Goal: Task Accomplishment & Management: Manage account settings

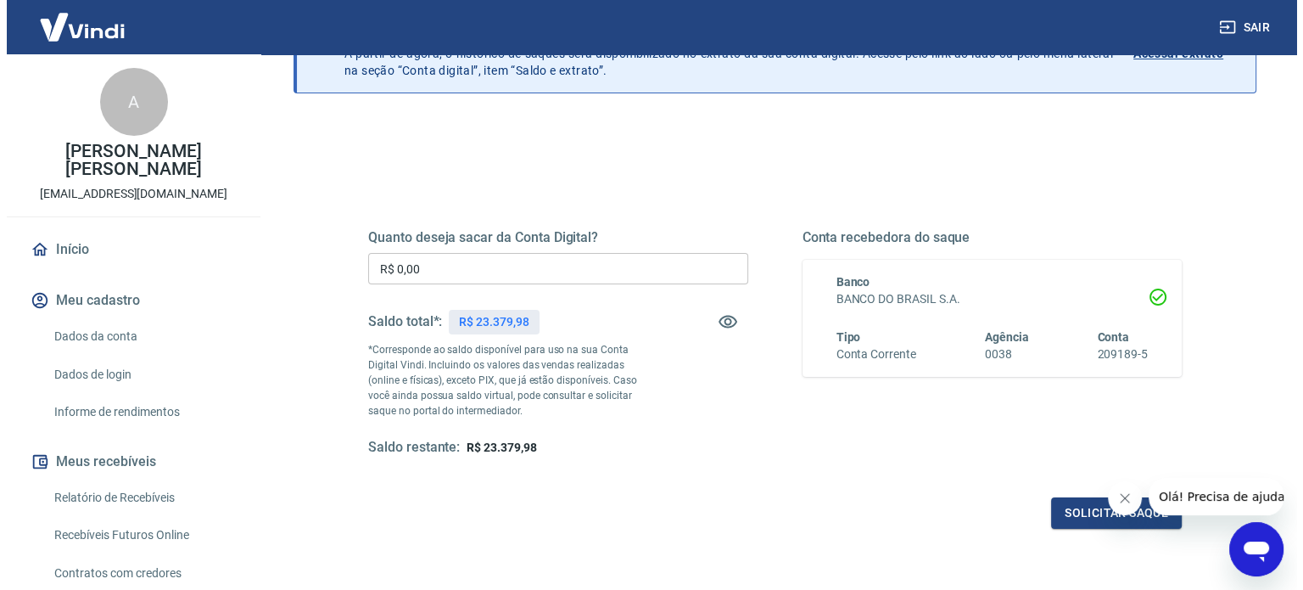
scroll to position [248, 0]
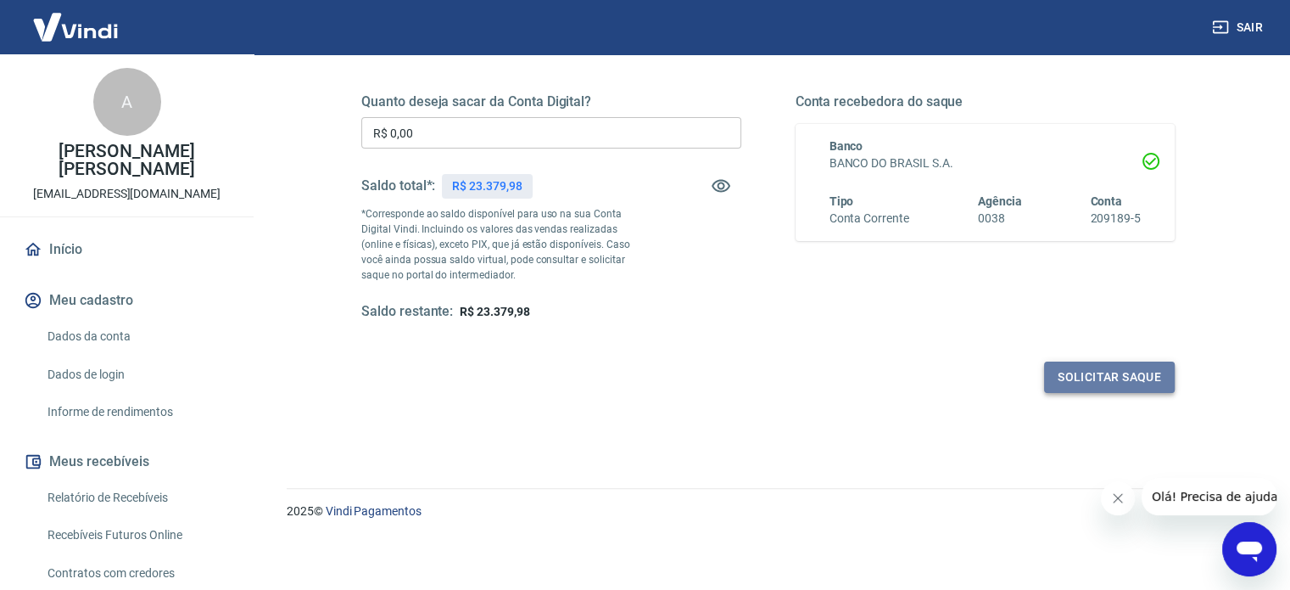
click at [1081, 368] on button "Solicitar saque" at bounding box center [1109, 376] width 131 height 31
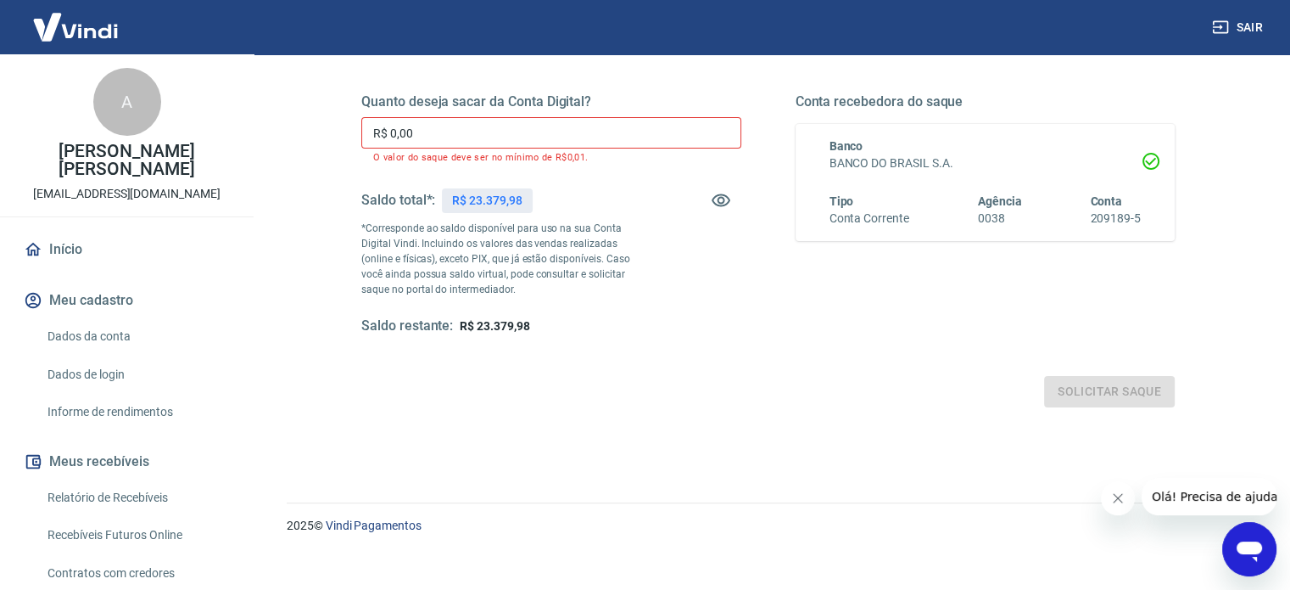
click at [438, 124] on input "R$ 0,00" at bounding box center [551, 132] width 380 height 31
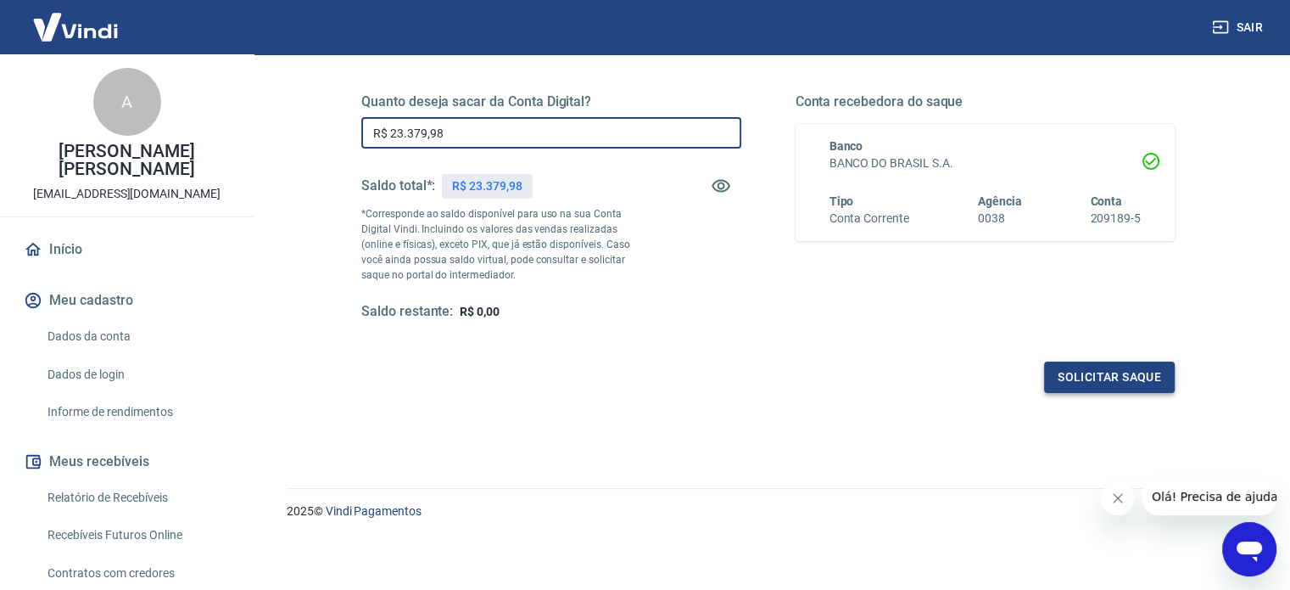
type input "R$ 23.379,98"
click at [1105, 368] on button "Solicitar saque" at bounding box center [1109, 376] width 131 height 31
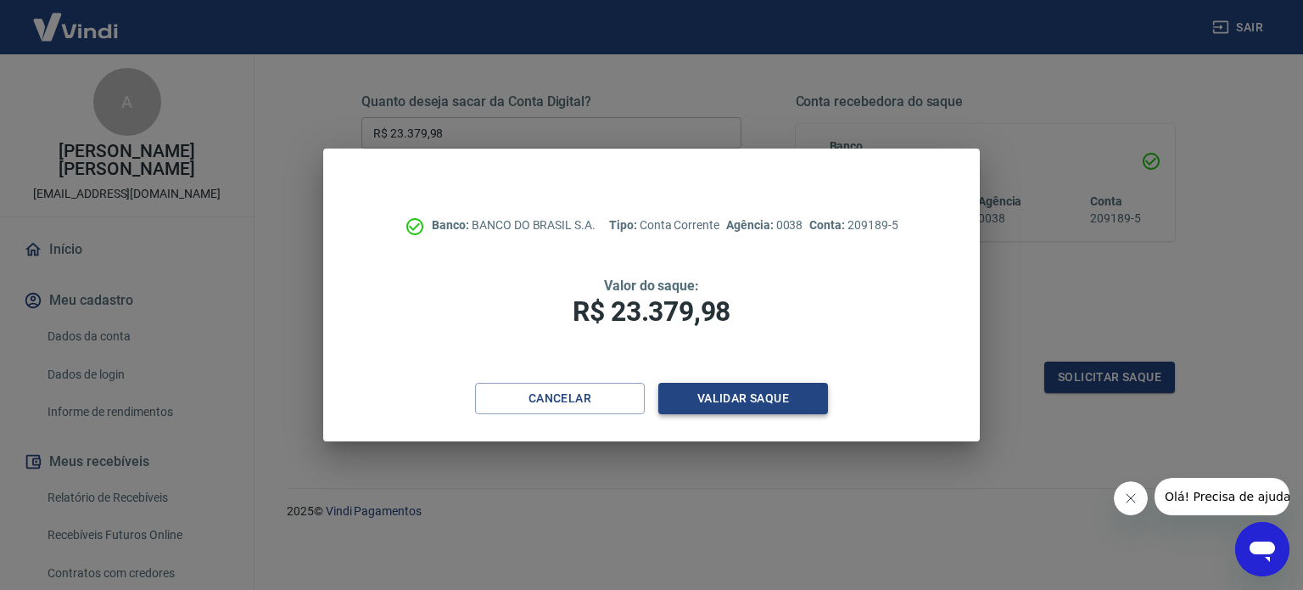
click at [732, 400] on button "Validar saque" at bounding box center [743, 398] width 170 height 31
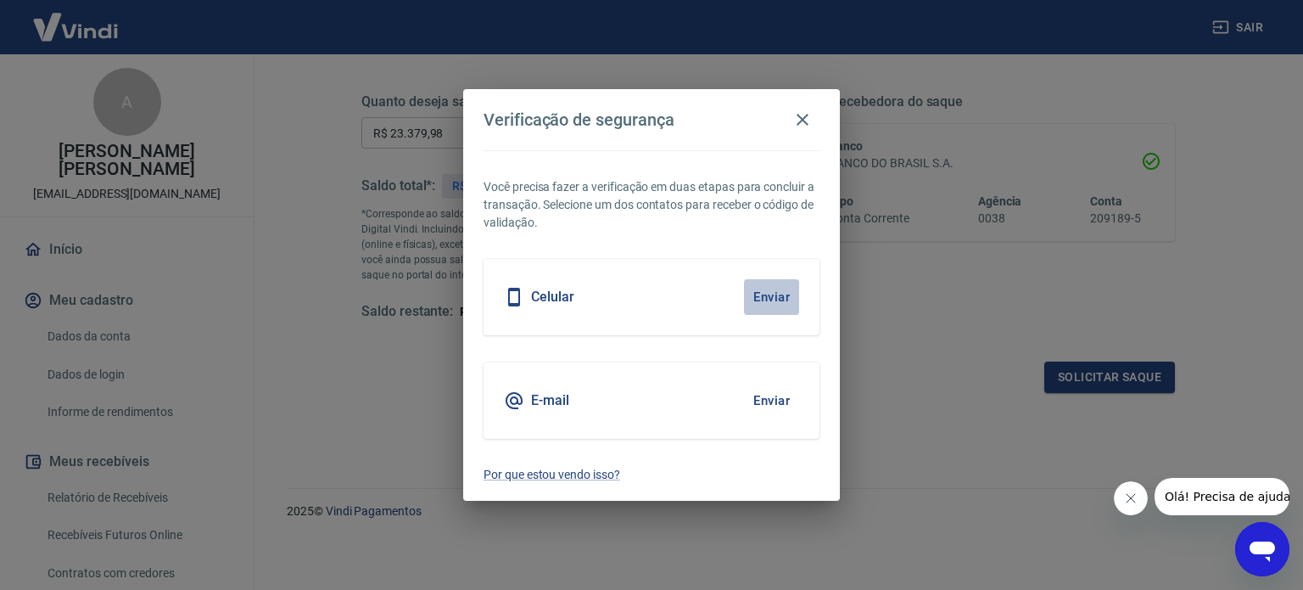
click at [781, 291] on button "Enviar" at bounding box center [771, 297] width 55 height 36
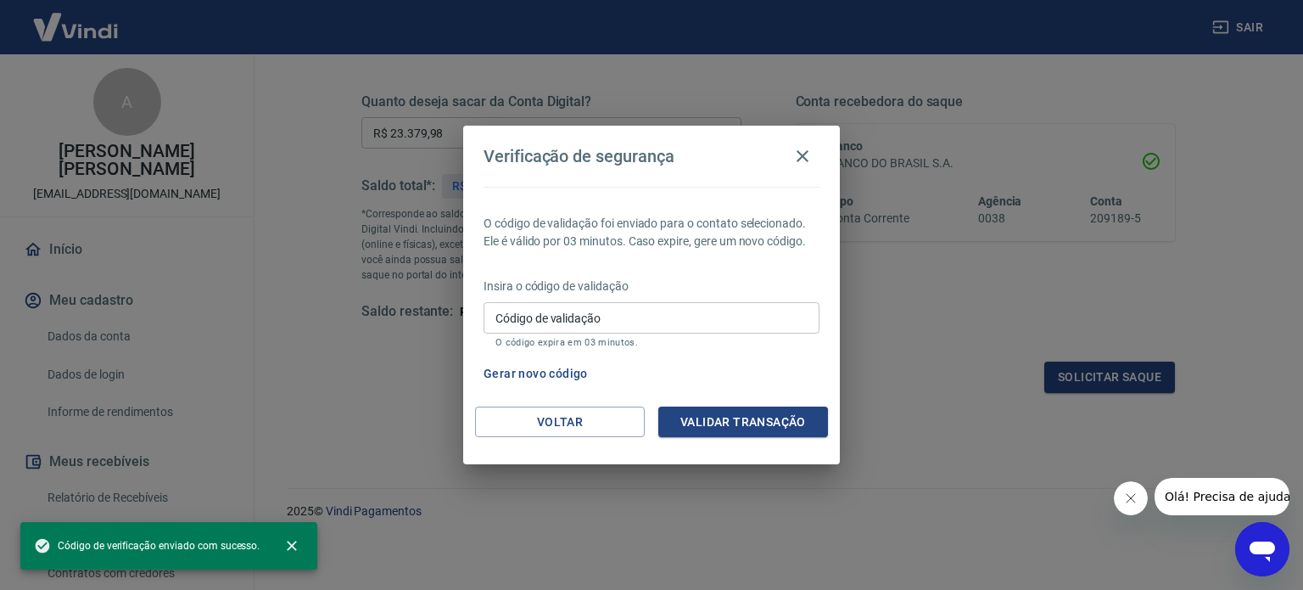
click at [522, 311] on input "Código de validação" at bounding box center [652, 317] width 336 height 31
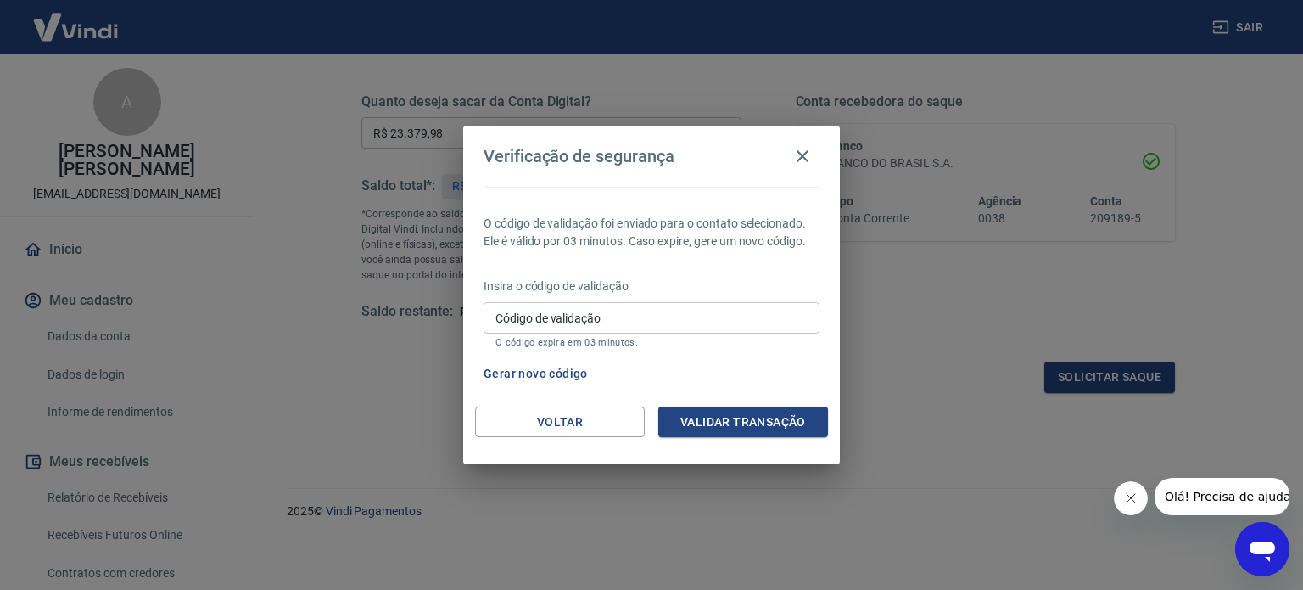
click at [805, 367] on div "Gerar novo código" at bounding box center [648, 373] width 343 height 31
click at [501, 309] on input "Código de validação" at bounding box center [652, 317] width 336 height 31
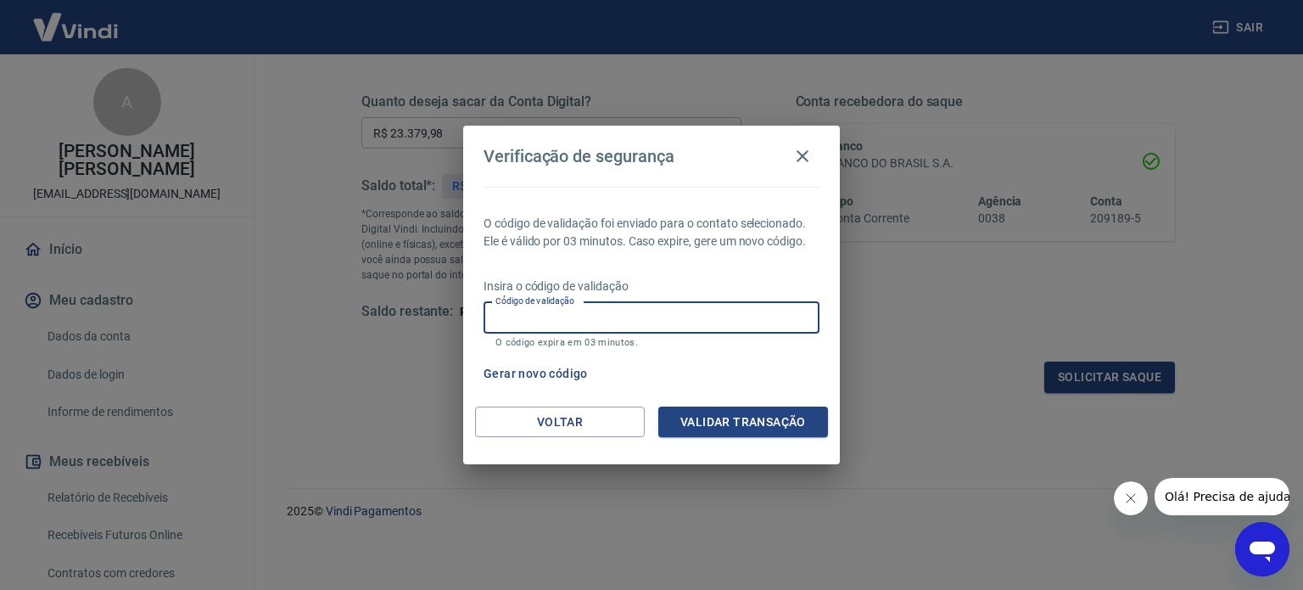
click at [512, 372] on button "Gerar novo código" at bounding box center [536, 373] width 118 height 31
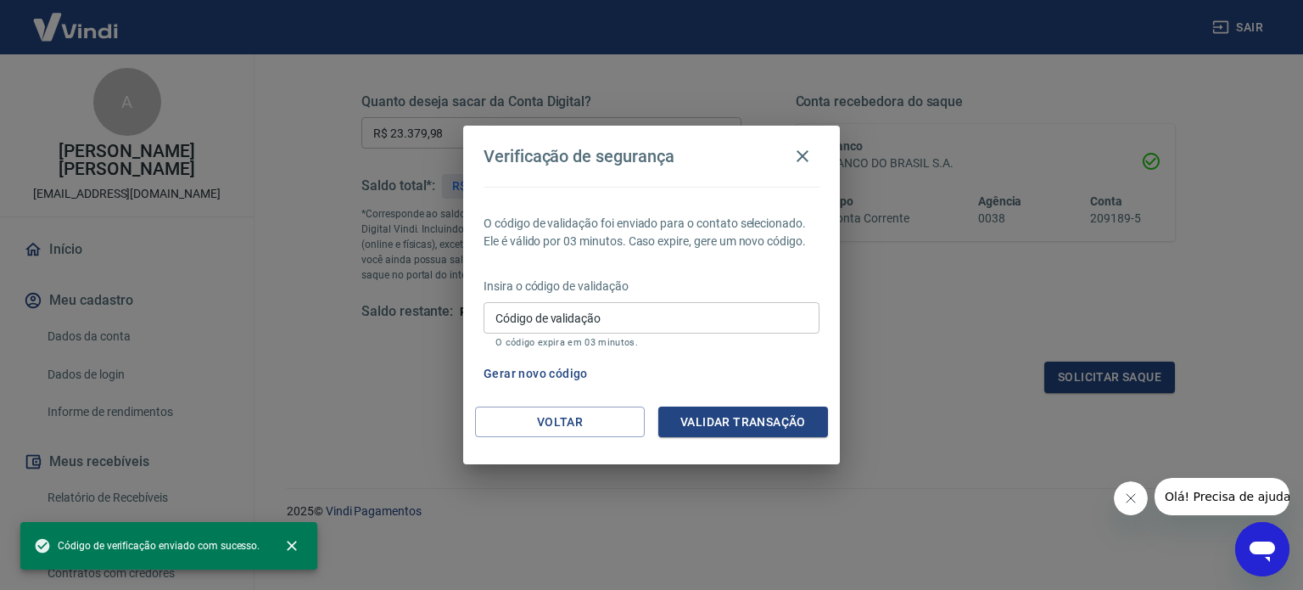
click at [512, 321] on input "Código de validação" at bounding box center [652, 317] width 336 height 31
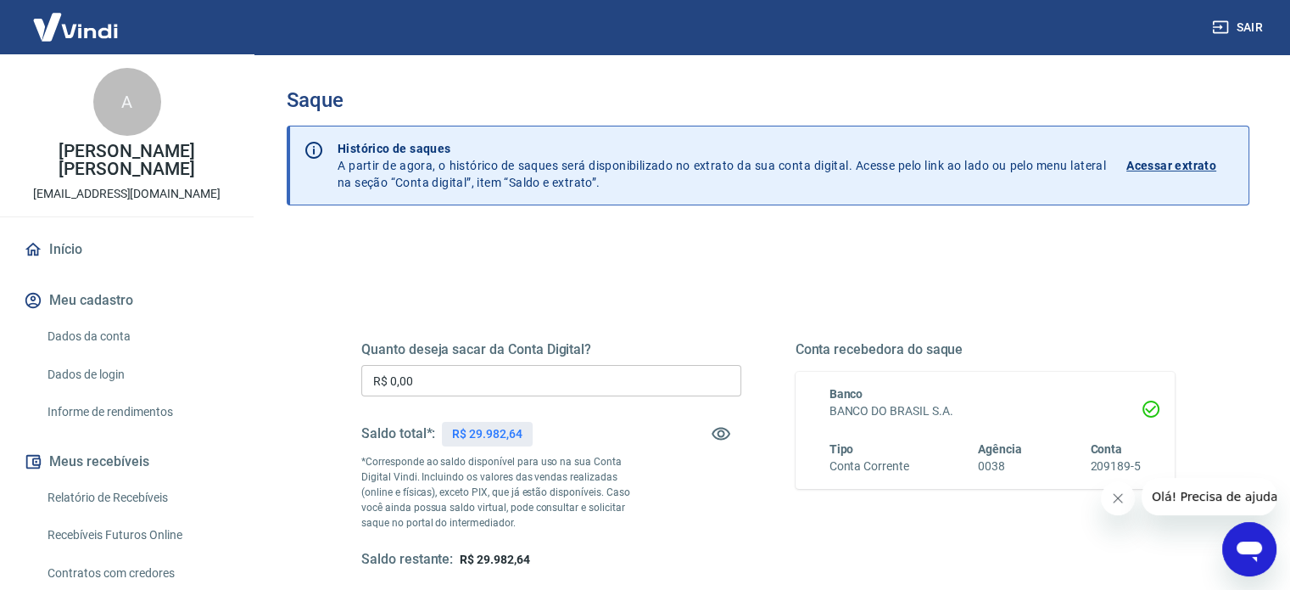
click at [447, 387] on input "R$ 0,00" at bounding box center [551, 380] width 380 height 31
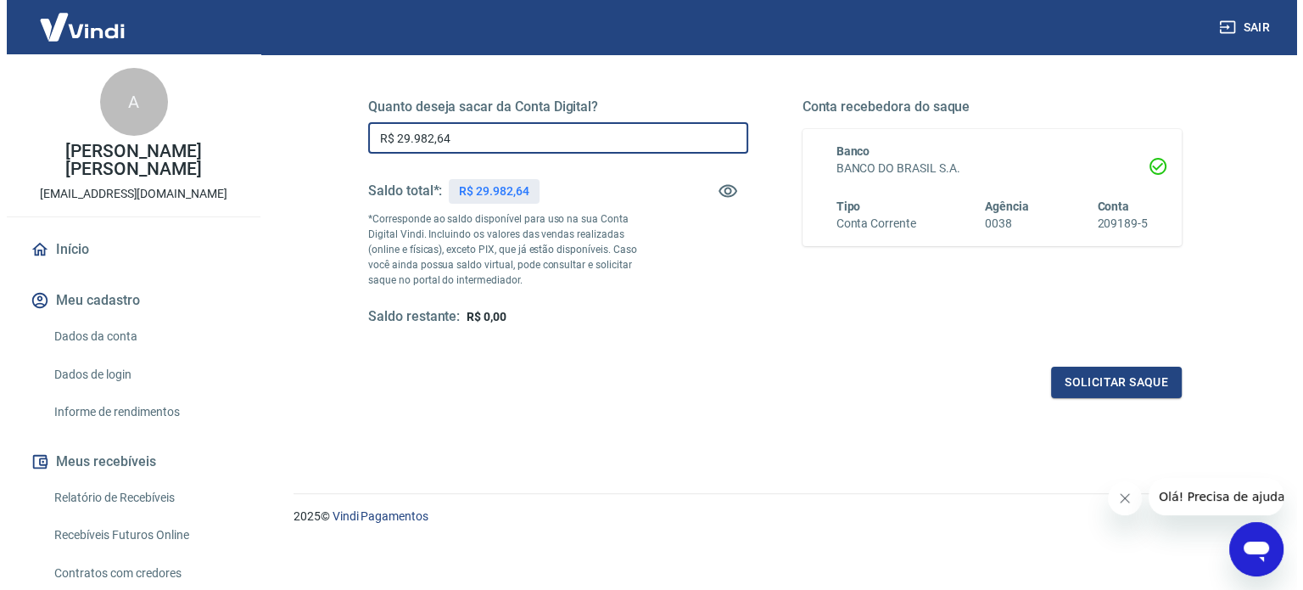
scroll to position [248, 0]
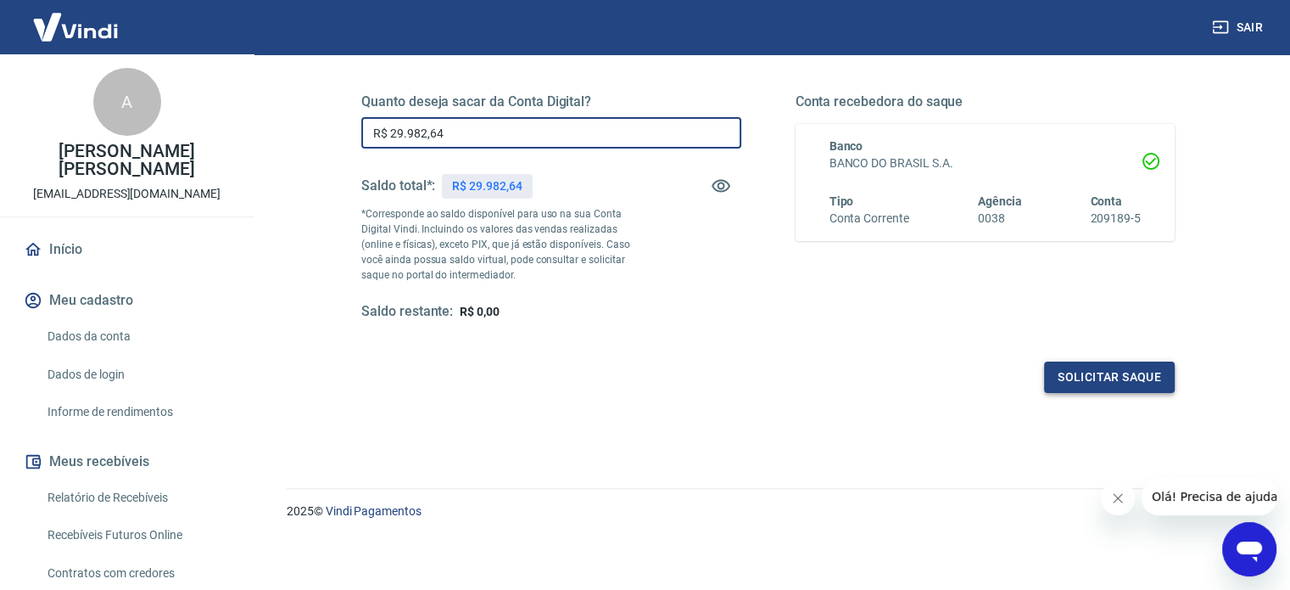
type input "R$ 29.982,64"
click at [1090, 378] on button "Solicitar saque" at bounding box center [1109, 376] width 131 height 31
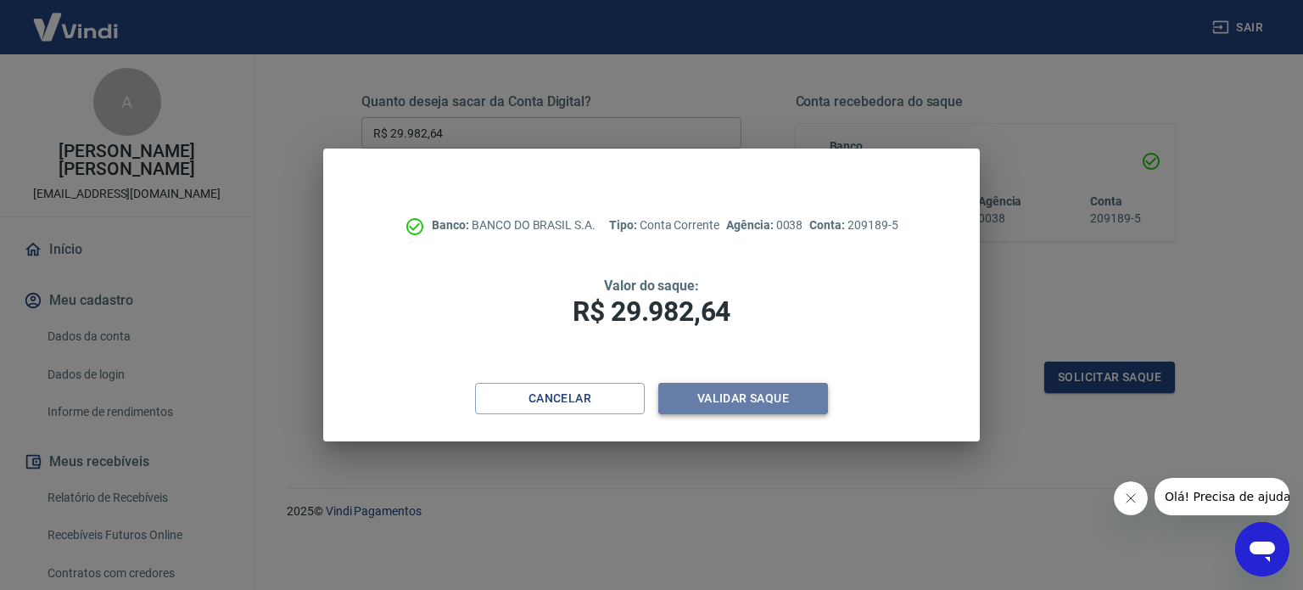
click at [779, 399] on button "Validar saque" at bounding box center [743, 398] width 170 height 31
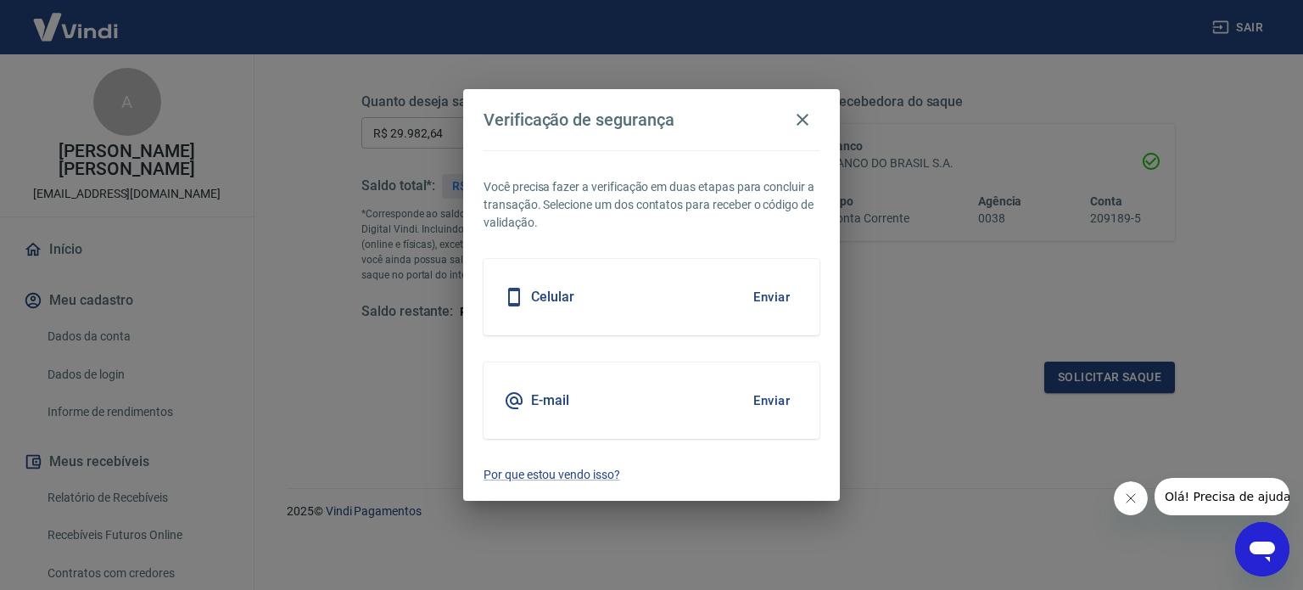
click at [762, 294] on button "Enviar" at bounding box center [771, 297] width 55 height 36
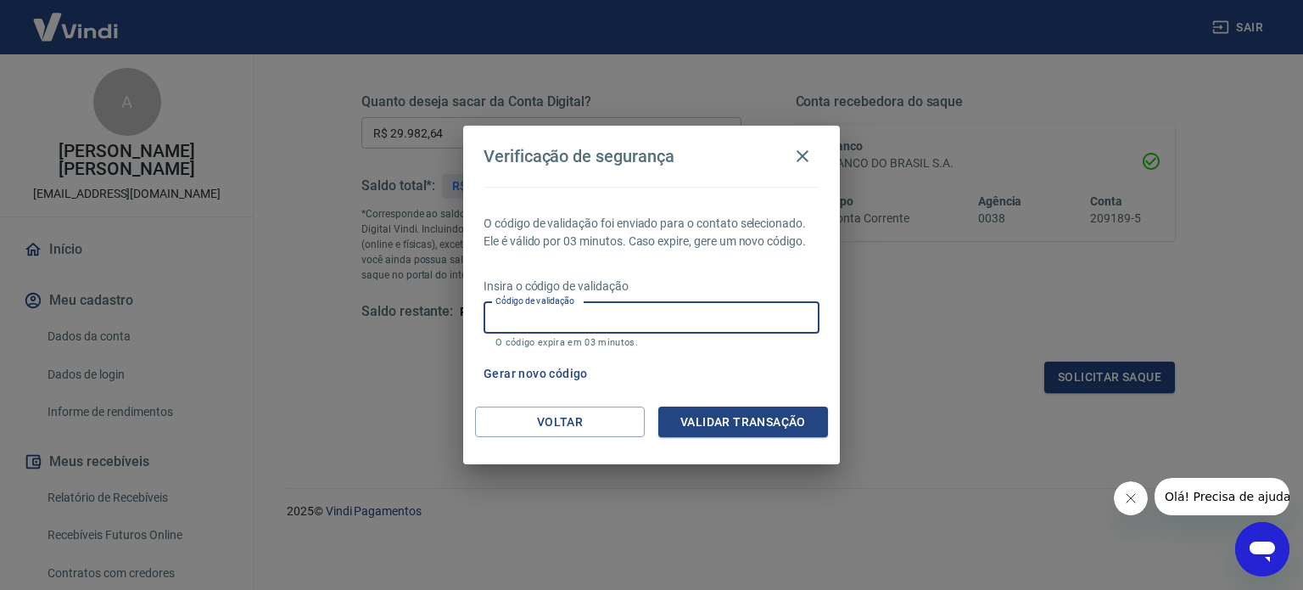
click at [501, 311] on input "Código de validação" at bounding box center [652, 317] width 336 height 31
